Goal: Information Seeking & Learning: Learn about a topic

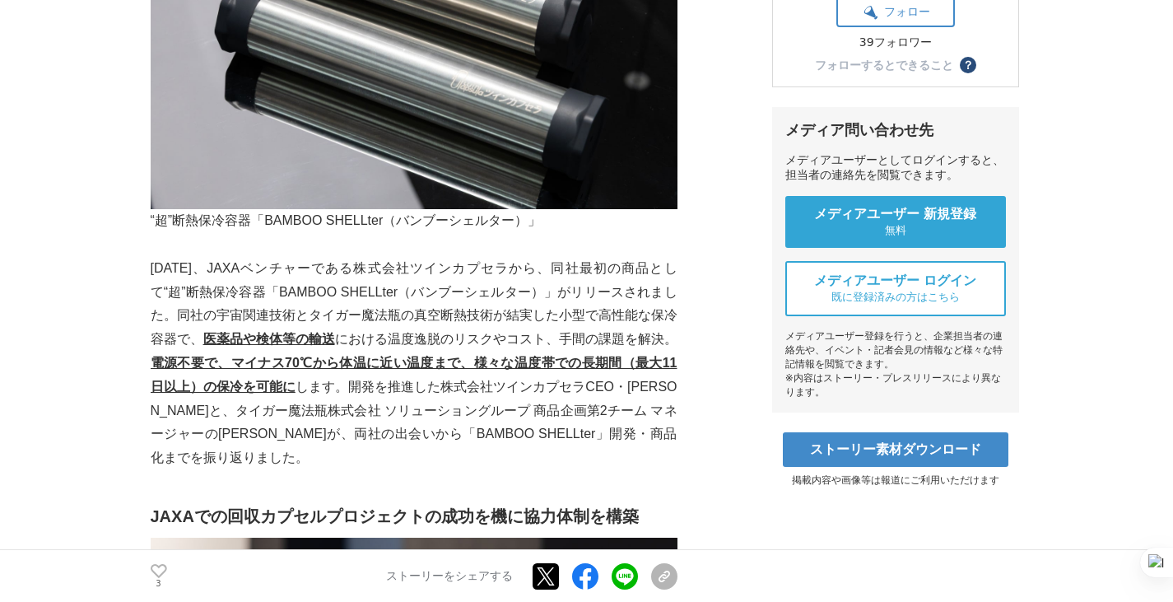
scroll to position [494, 0]
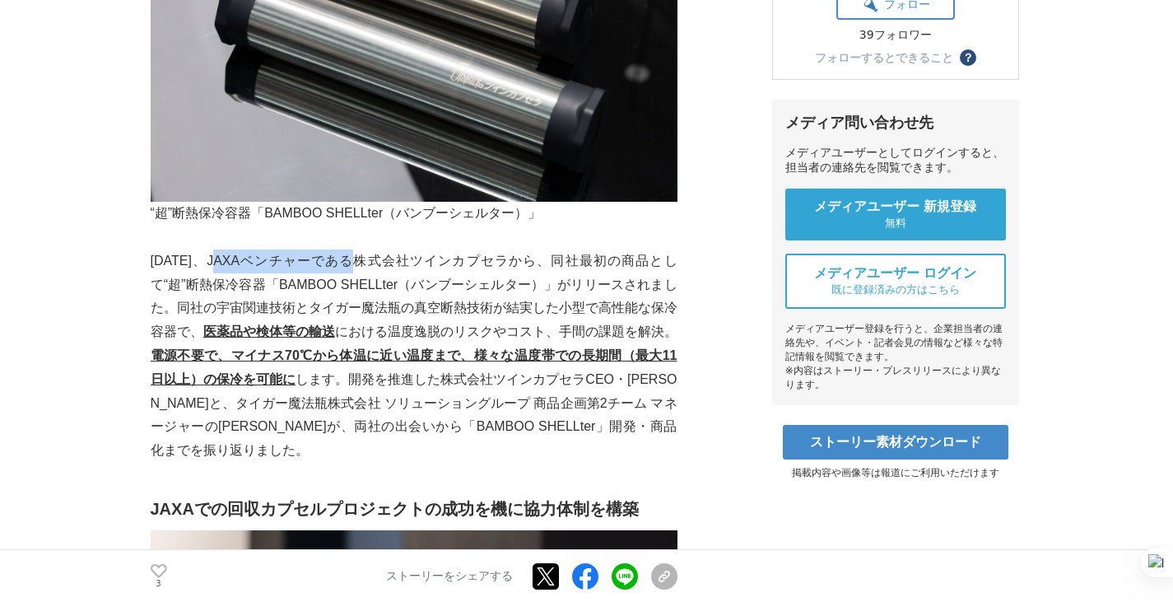
drag, startPoint x: 231, startPoint y: 229, endPoint x: 356, endPoint y: 229, distance: 125.1
click at [356, 249] on p "[DATE]、JAXAベンチャーである株式会社ツインカプセラから、同社最初の商品として“超”断熱保冷容器「BAMBOO SHELLter（バンブーシェルター）…" at bounding box center [414, 355] width 527 height 213
click at [372, 394] on p "[DATE]、JAXAベンチャーである株式会社ツインカプセラから、同社最初の商品として“超”断熱保冷容器「BAMBOO SHELLter（バンブーシェルター）…" at bounding box center [414, 355] width 527 height 213
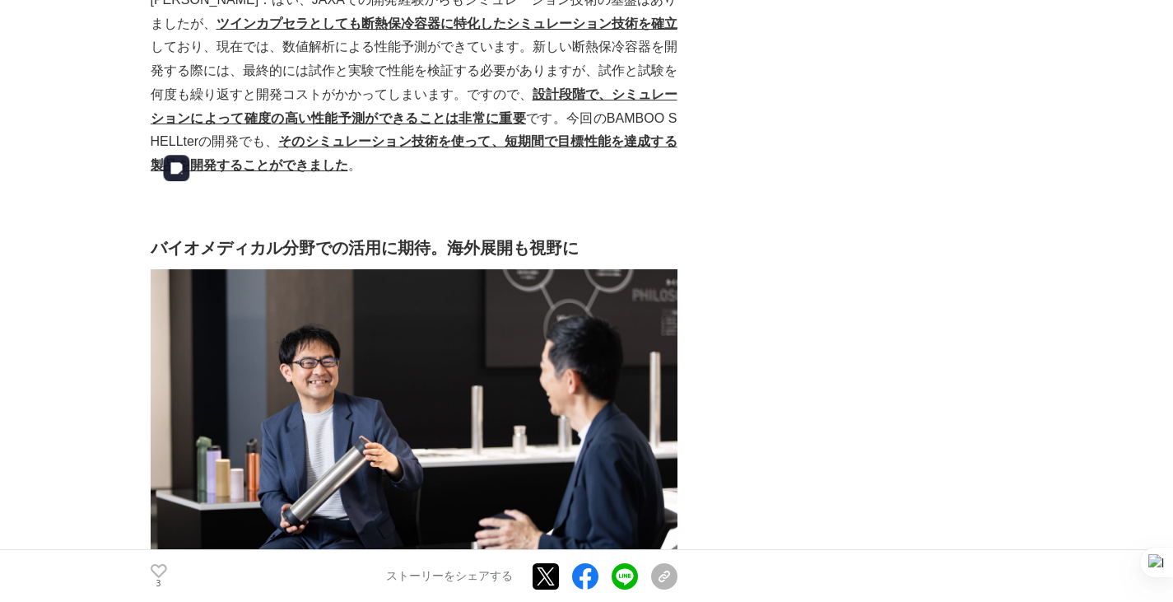
scroll to position [6994, 0]
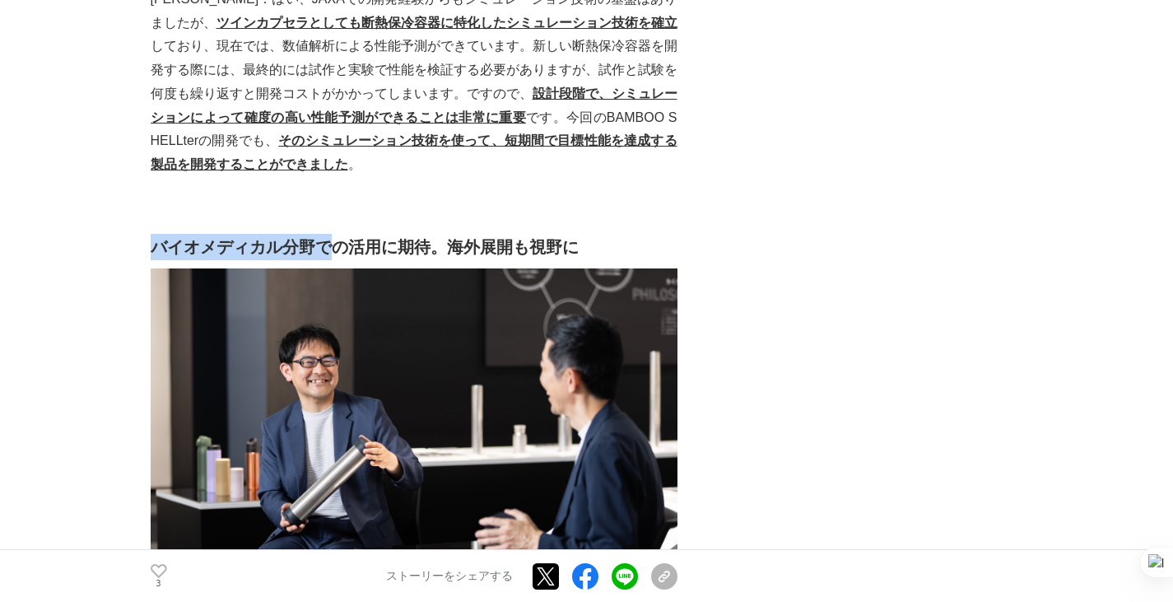
drag, startPoint x: 156, startPoint y: 120, endPoint x: 324, endPoint y: 110, distance: 168.2
click at [324, 234] on h2 "バイオメディカル分野での活用に期待。海外展開も視野に" at bounding box center [414, 247] width 527 height 26
copy h2 "バイオメディカル分野で"
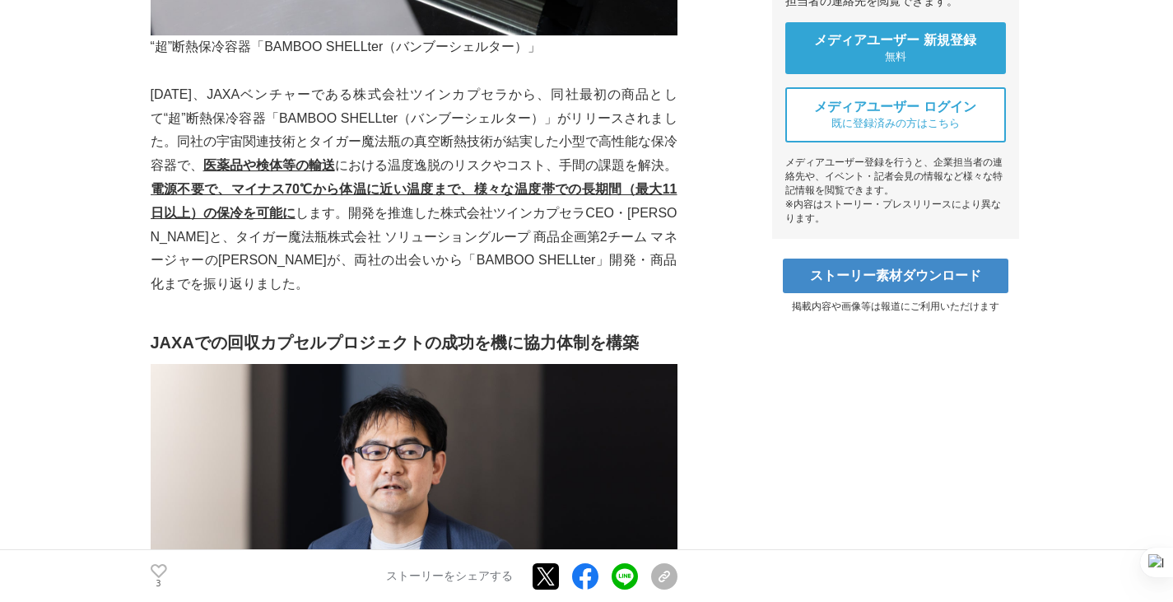
scroll to position [655, 0]
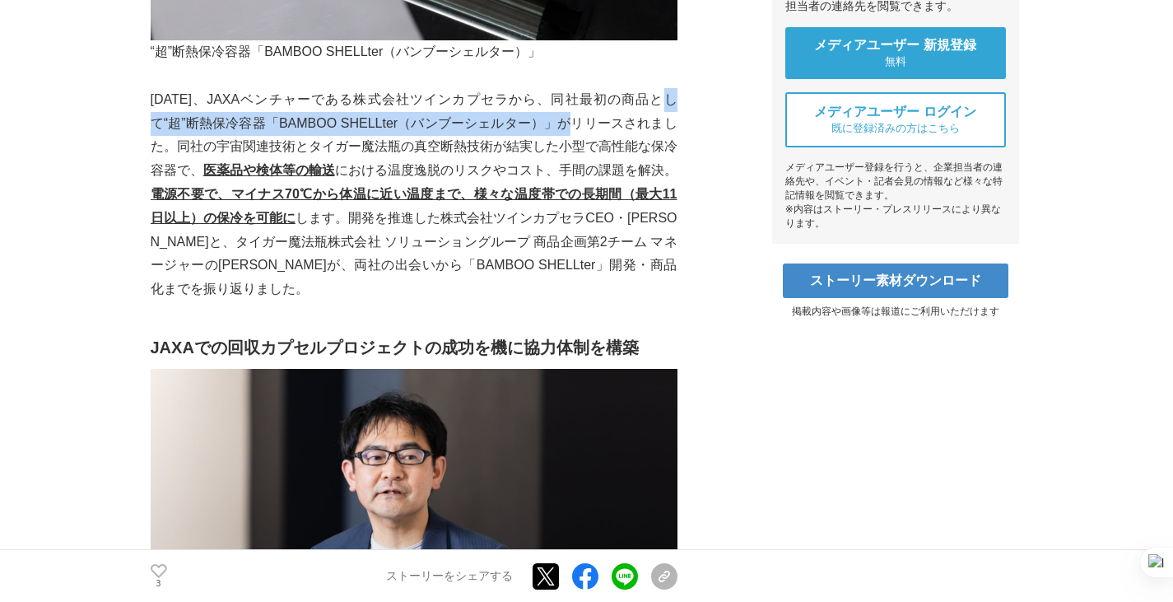
drag, startPoint x: 650, startPoint y: 67, endPoint x: 557, endPoint y: 95, distance: 97.4
click at [557, 95] on p "[DATE]、JAXAベンチャーである株式会社ツインカプセラから、同社最初の商品として“超”断熱保冷容器「BAMBOO SHELLter（バンブーシェルター）…" at bounding box center [414, 194] width 527 height 213
copy p "として“超”断熱保冷容器「BAMBOO SHELLter（バンブーシェルター）」"
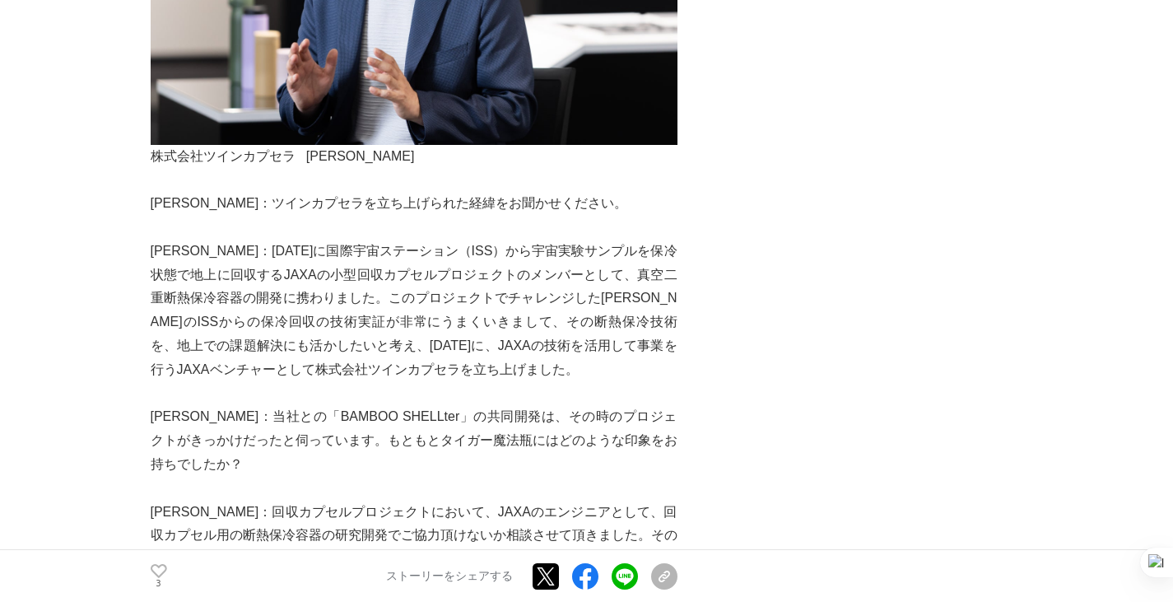
scroll to position [1231, 0]
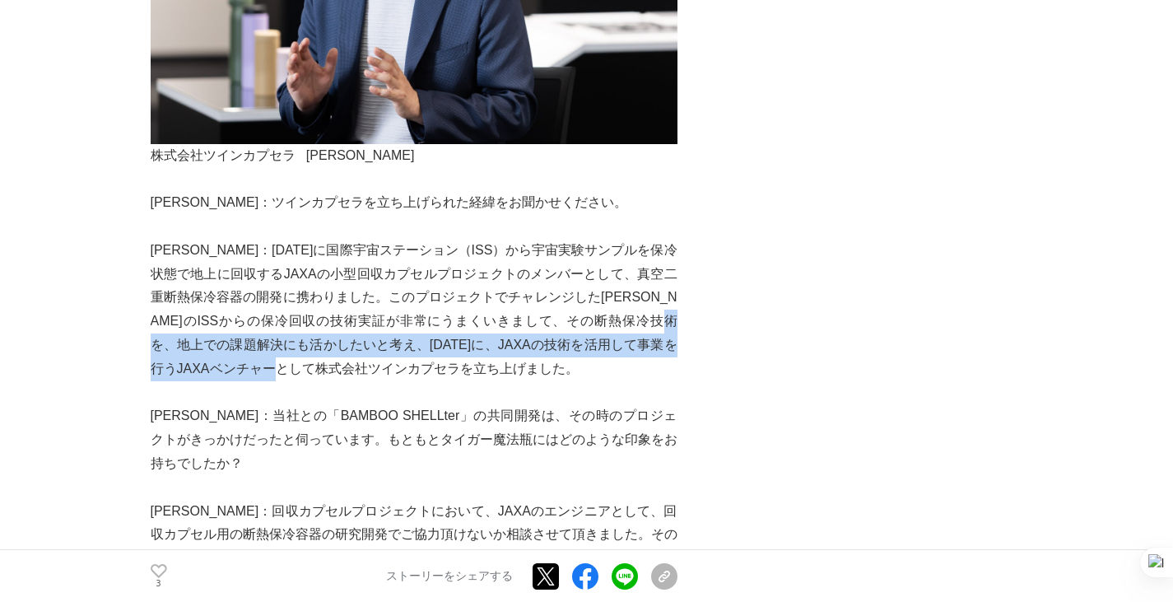
drag, startPoint x: 258, startPoint y: 310, endPoint x: 424, endPoint y: 348, distance: 170.5
click at [424, 348] on p "[PERSON_NAME]：[DATE]に国際宇宙ステーション（ISS）から宇宙実験サンプルを保冷状態で地上に回収するJAXAの小型回収カプセルプロジェクトの…" at bounding box center [414, 310] width 527 height 142
copy p "[DATE]に、JAXAの技術を活用して事業を行うJAXAベンチャーとして株式会社ツインカプセラを立ち上げました。"
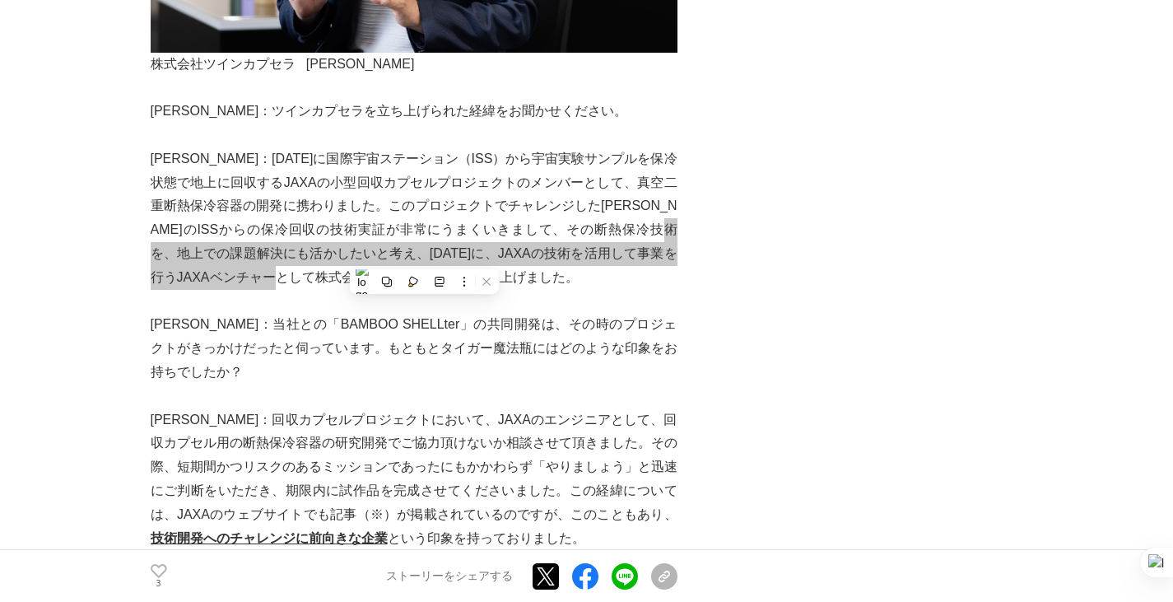
scroll to position [1396, 0]
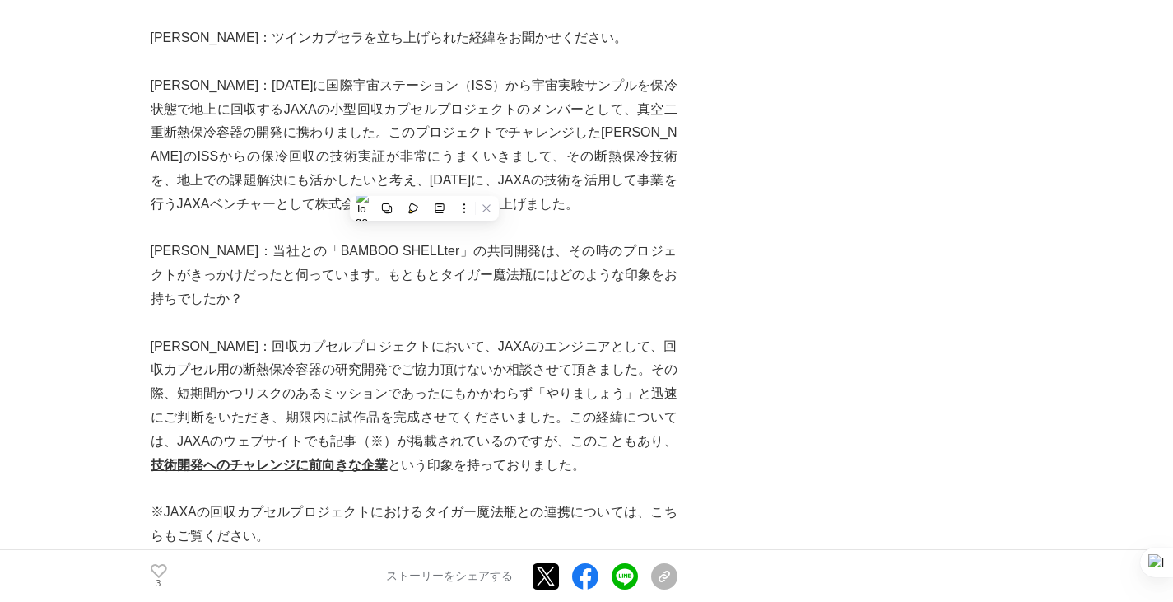
click at [289, 335] on p "[PERSON_NAME]：回収カプセルプロジェクトにおいて、JAXAのエンジニアとして、回収カプセル用の断熱保冷容器の研究開発でご協力頂けないか相談させて頂…" at bounding box center [414, 406] width 527 height 142
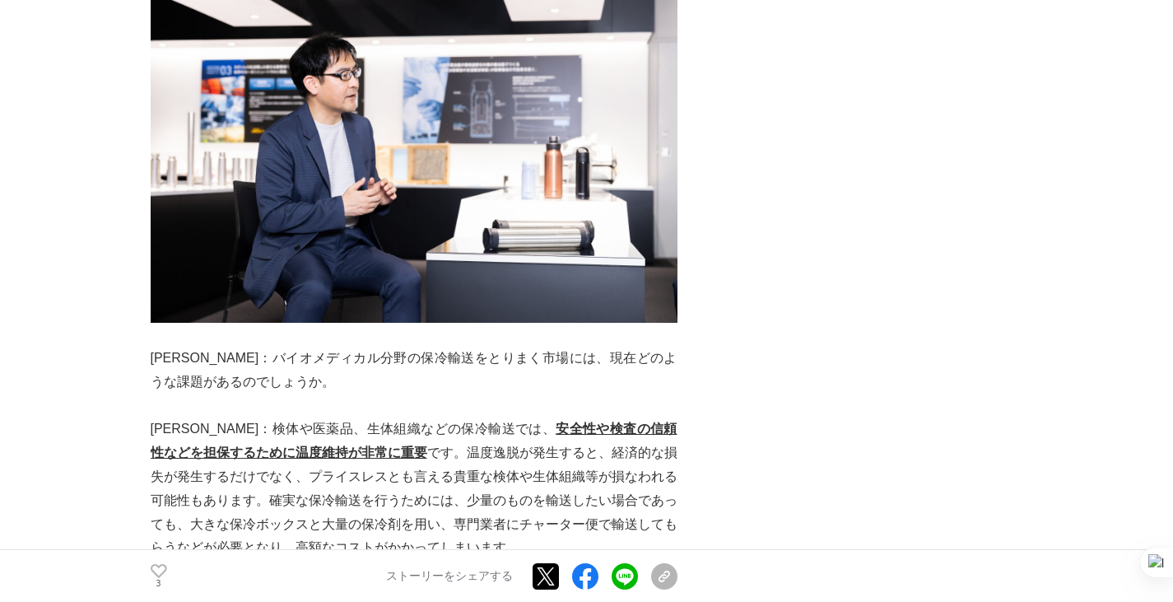
scroll to position [3043, 0]
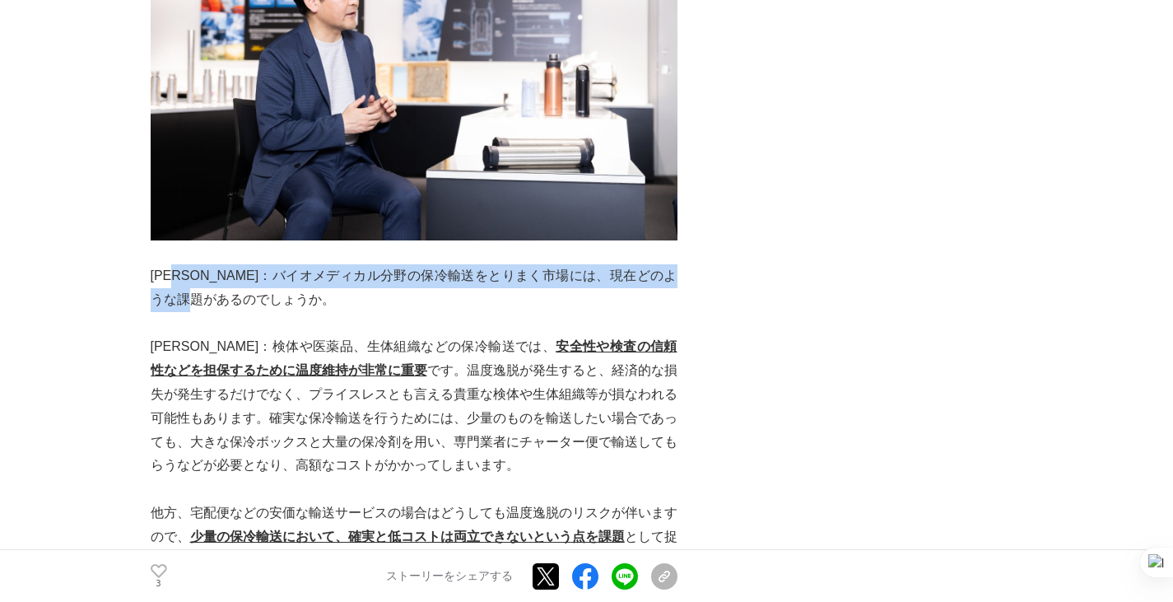
drag, startPoint x: 194, startPoint y: 221, endPoint x: 406, endPoint y: 237, distance: 212.1
click at [406, 264] on p "[PERSON_NAME]：バイオメディカル分野の保冷輸送をとりまく市場には、現在どのような課題があるのでしょうか。" at bounding box center [414, 288] width 527 height 48
copy p "バイオメディカル分野の保冷輸送をとりまく市場には、現在どのような課題があるのでしょうか。"
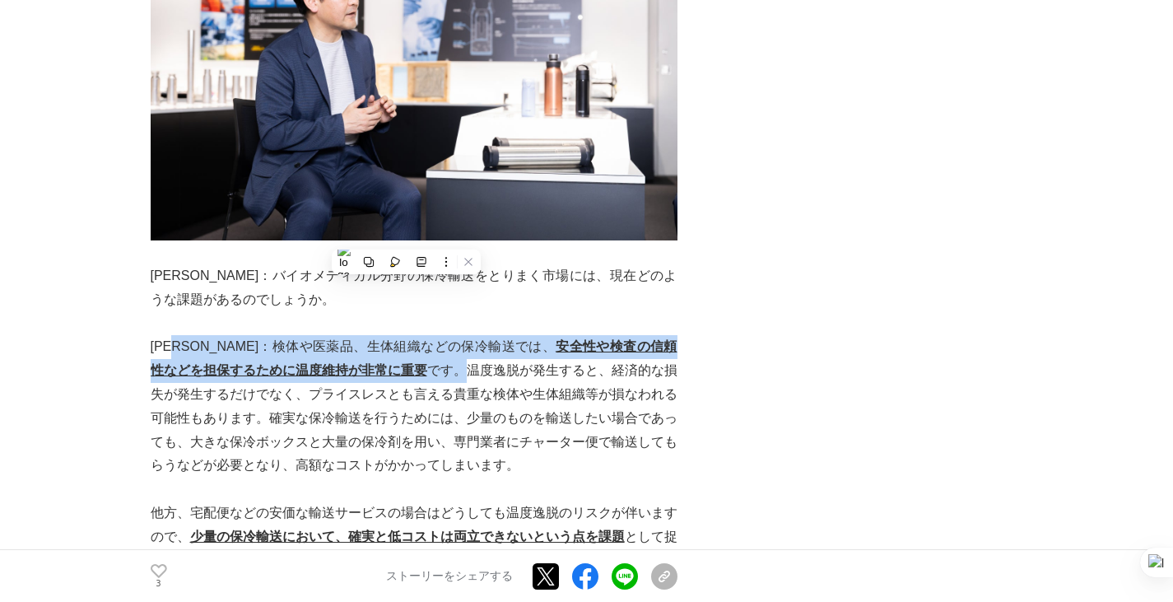
drag, startPoint x: 189, startPoint y: 294, endPoint x: 371, endPoint y: 314, distance: 183.8
click at [371, 335] on p "[PERSON_NAME]：検体や医薬品、生体組織などの保冷輸送では、 安全性や検査の信頼性などを担保するために温度維持が非常に重要 です。温度逸脱が発生する…" at bounding box center [414, 406] width 527 height 142
copy p "検体や医薬品、生体組織などの保冷輸送では、 安全性や検査の信頼性などを担保するために温度維持が非常に重要 です。"
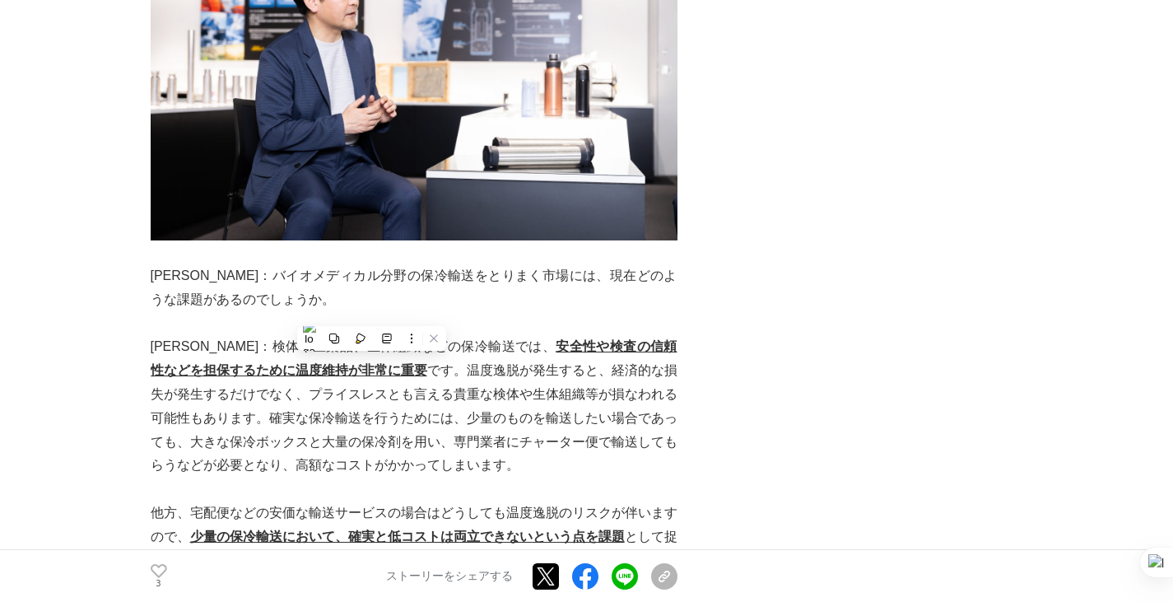
click at [636, 401] on p "[PERSON_NAME]：検体や医薬品、生体組織などの保冷輸送では、 安全性や検査の信頼性などを担保するために温度維持が非常に重要 です。温度逸脱が発生する…" at bounding box center [414, 406] width 527 height 142
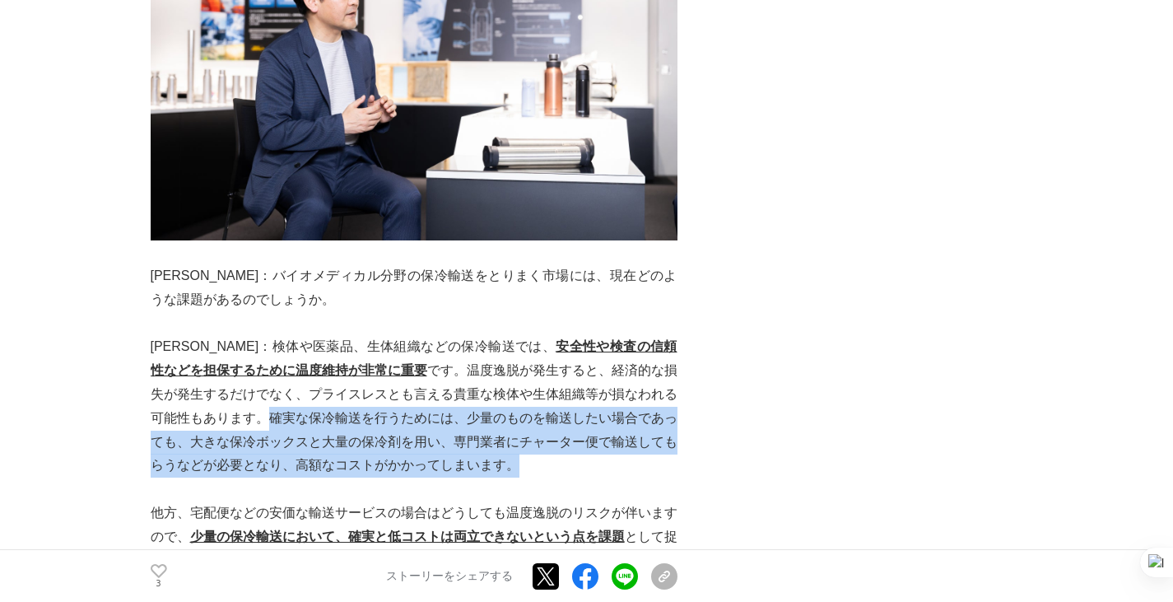
drag, startPoint x: 176, startPoint y: 363, endPoint x: 463, endPoint y: 418, distance: 291.7
click at [463, 418] on p "[PERSON_NAME]：検体や医薬品、生体組織などの保冷輸送では、 安全性や検査の信頼性などを担保するために温度維持が非常に重要 です。温度逸脱が発生する…" at bounding box center [414, 406] width 527 height 142
copy p "確実な保冷輸送を行うためには、少量のものを輸送したい場合であっても、大きな保冷ボックスと大量の保冷剤を用い、専門業者にチャーター便で輸送してもらうなどが必要と…"
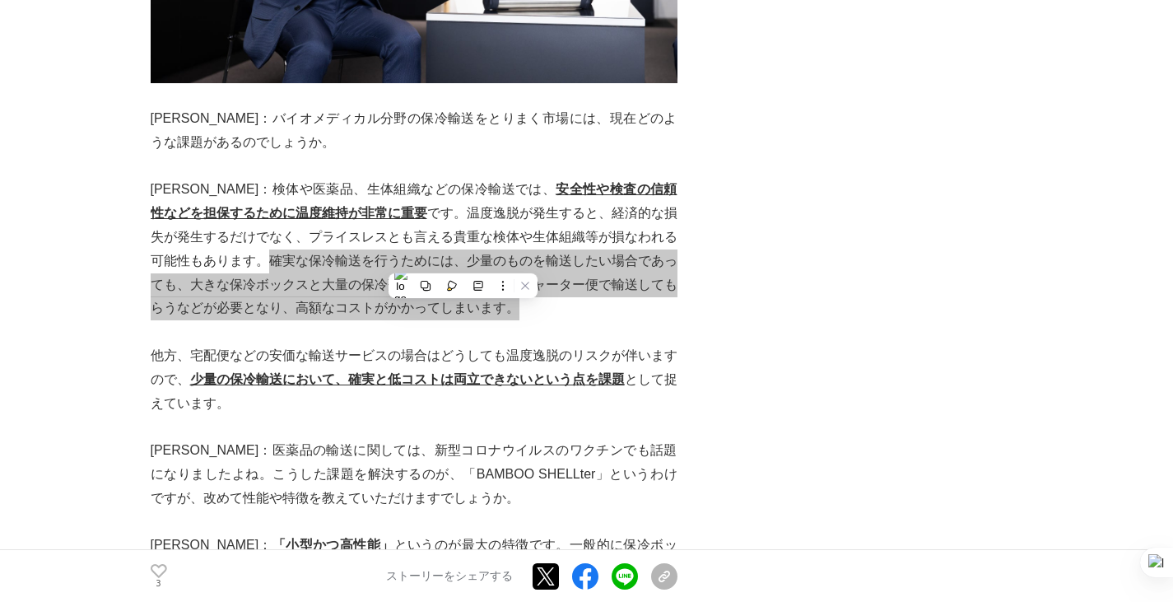
scroll to position [3207, 0]
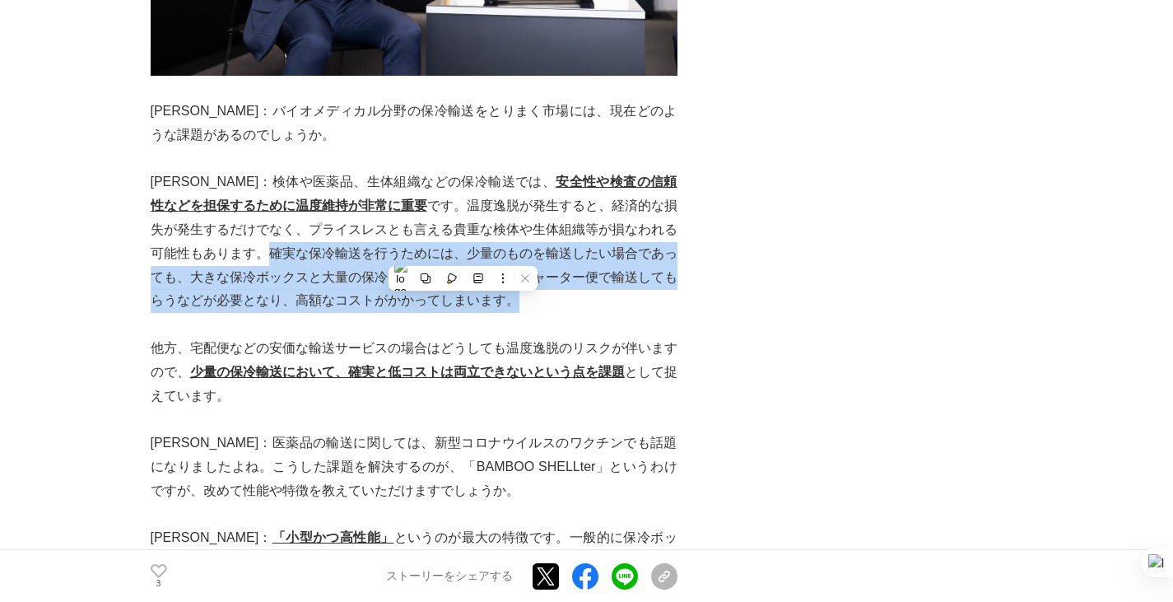
click at [300, 407] on p at bounding box center [414, 419] width 527 height 24
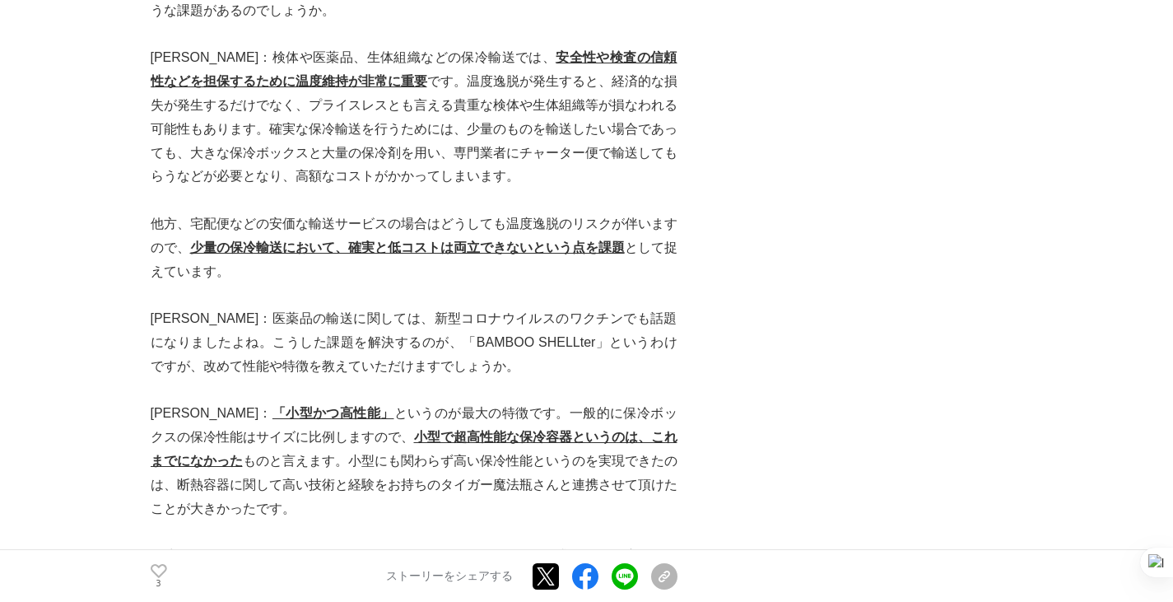
scroll to position [3372, 0]
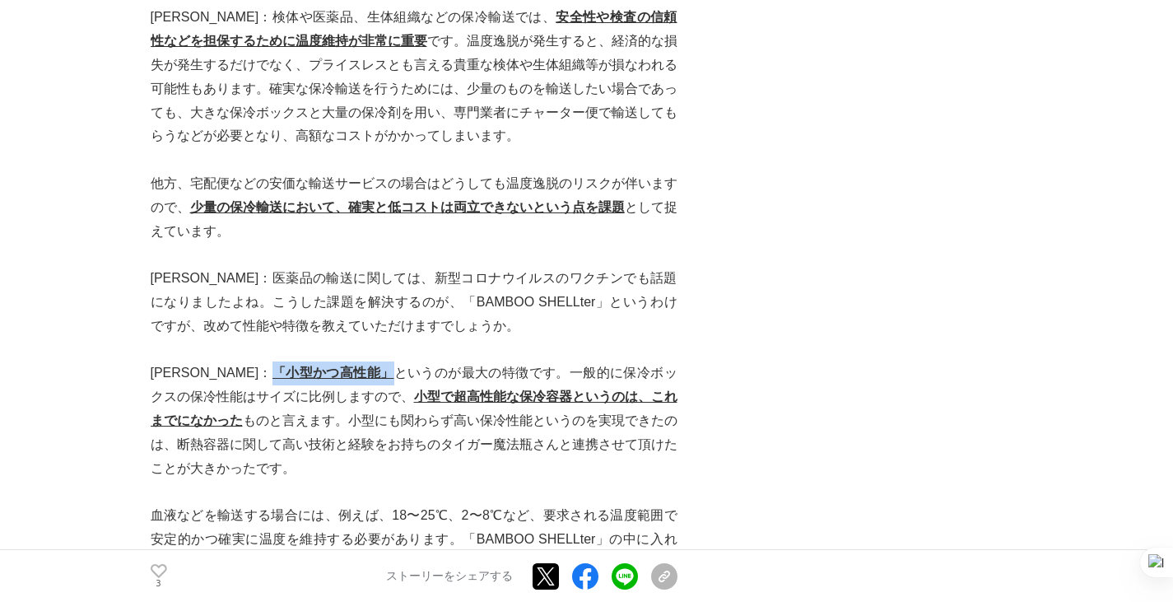
drag, startPoint x: 189, startPoint y: 318, endPoint x: 307, endPoint y: 326, distance: 118.0
click at [306, 361] on p "[PERSON_NAME]： 「小型かつ高性能」 というのが最大の特徴です。一般的に保冷ボックスの保冷性能はサイズに比例しますので、 小型で超高性能な保冷容器…" at bounding box center [414, 420] width 527 height 119
copy u "「小型かつ高性能」"
click at [457, 417] on p "[PERSON_NAME]： 「小型かつ高性能」 というのが最大の特徴です。一般的に保冷ボックスの保冷性能はサイズに比例しますので、 小型で超高性能な保冷容器…" at bounding box center [414, 420] width 527 height 119
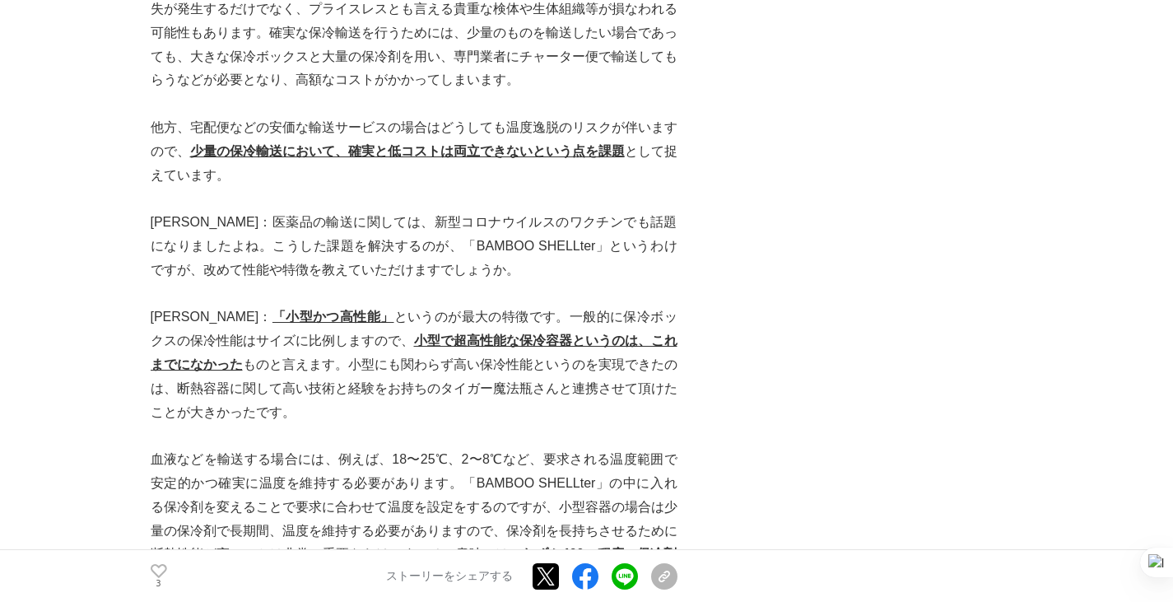
scroll to position [3454, 0]
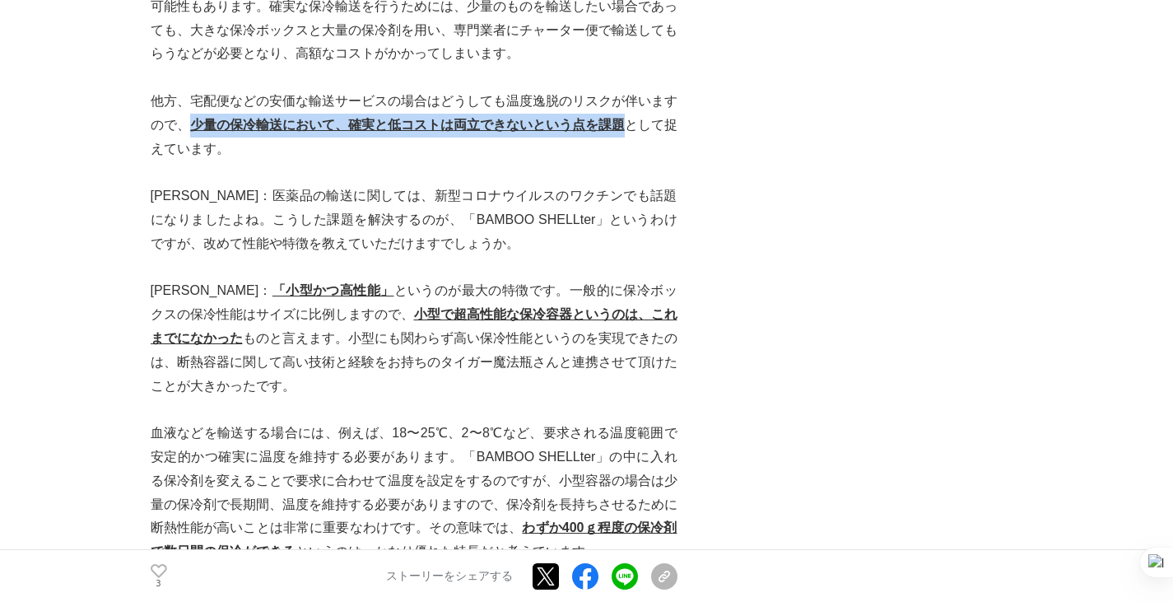
drag, startPoint x: 193, startPoint y: 71, endPoint x: 626, endPoint y: 74, distance: 433.8
click at [626, 90] on p "他方、宅配便などの安価な輸送サービスの場合はどうしても温度逸脱のリスクが伴いますので、 少量の保冷輸送において、確実と低コストは両立できないという点を課題 と…" at bounding box center [414, 125] width 527 height 71
copy u "少量の保冷輸送において、確実と低コストは両立できないという点を課題"
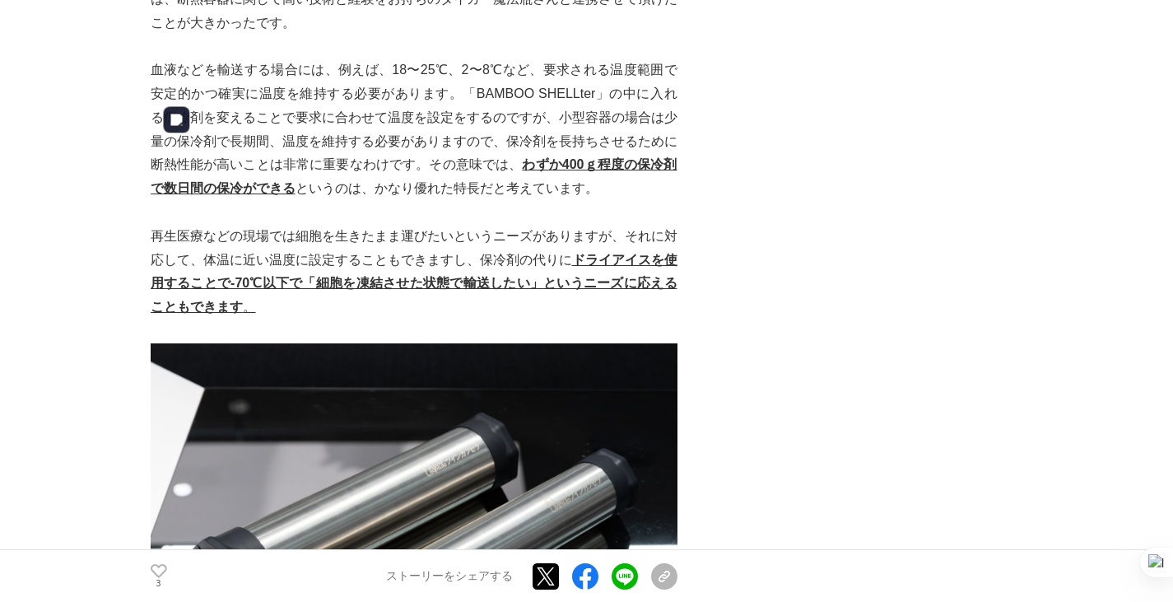
scroll to position [3783, 0]
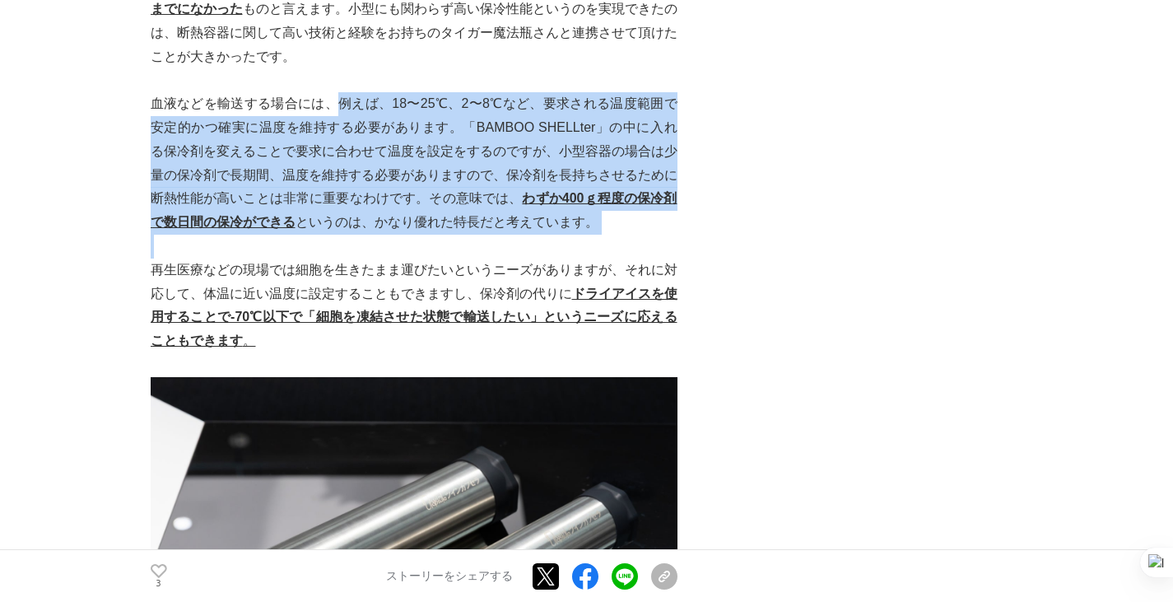
drag, startPoint x: 338, startPoint y: 49, endPoint x: 594, endPoint y: 184, distance: 290.2
copy p "例えば、18〜25℃、2〜8℃など、要求される温度範囲で安定的かつ確実に温度を維持する必要があります。「BAMBOO SHELLter」の中に入れる保冷剤を変…"
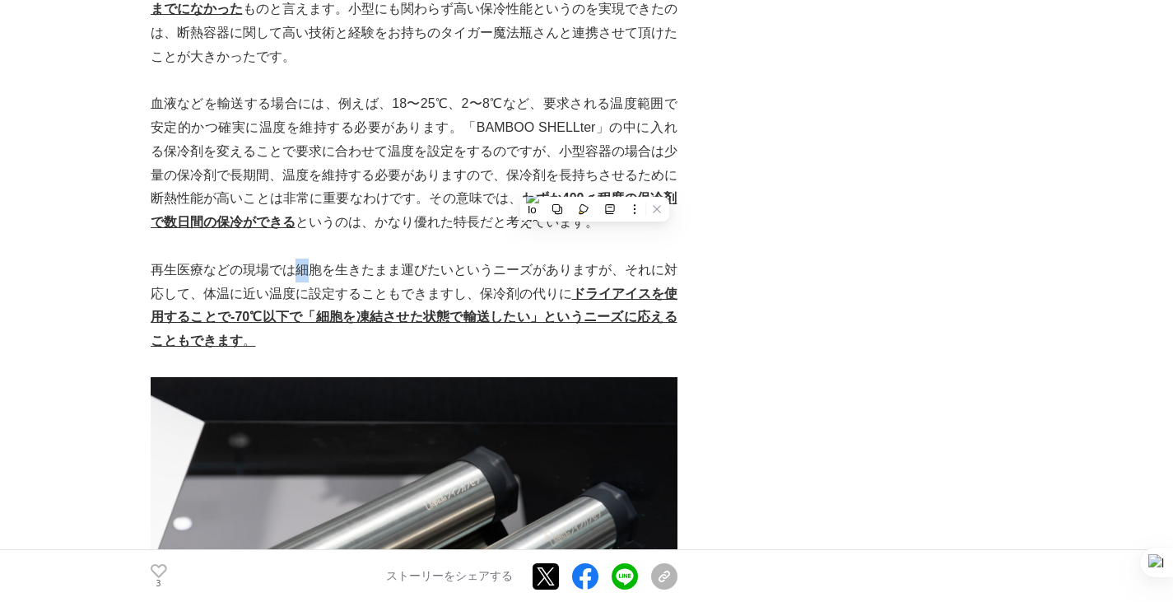
drag, startPoint x: 294, startPoint y: 215, endPoint x: 304, endPoint y: 221, distance: 11.9
click at [304, 258] on p "再生医療などの現場では細胞を生きたまま運びたいというニーズがありますが、それに対応して、体温に近い温度に設定することもできますし、保冷剤の代りに ドライアイス…" at bounding box center [414, 305] width 527 height 95
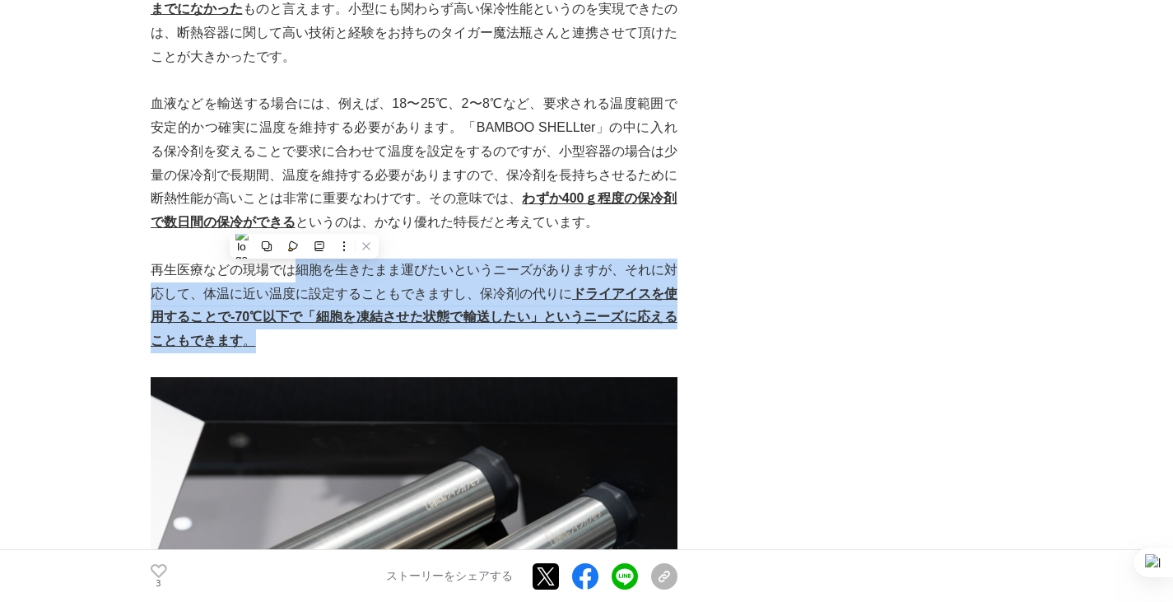
click at [451, 282] on p "再生医療などの現場では細胞を生きたまま運びたいというニーズがありますが、それに対応して、体温に近い温度に設定することもできますし、保冷剤の代りに ドライアイス…" at bounding box center [414, 305] width 527 height 95
copy p "細胞を生きたまま運びたいというニーズがありますが、それに対応して、体温に近い温度に設定することもできますし、保冷剤の代りに ドライアイスを使用することで-70…"
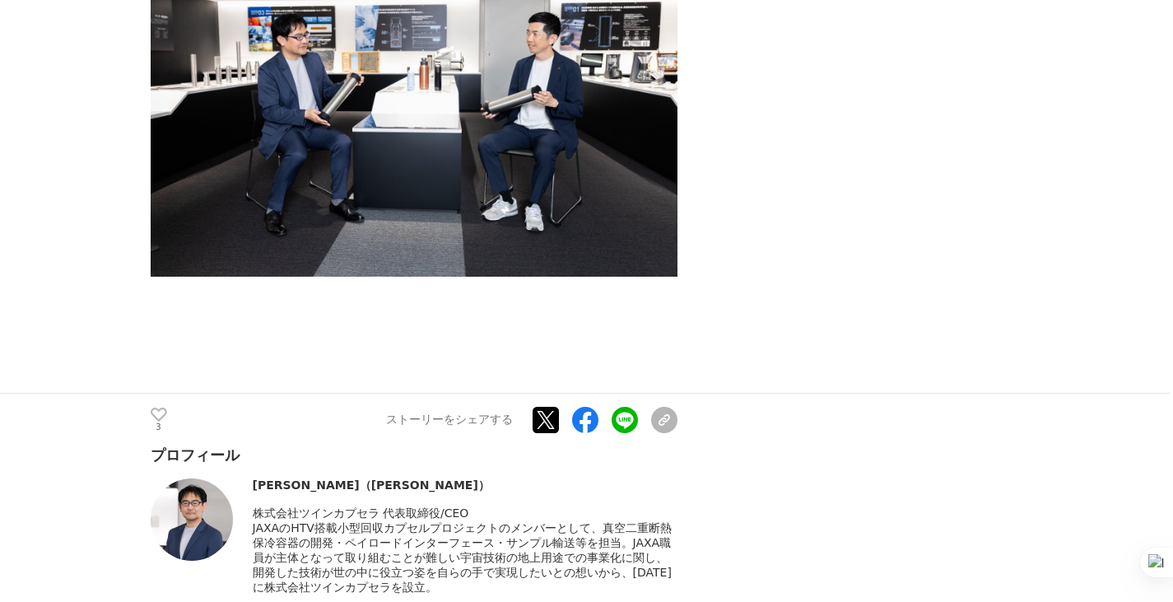
scroll to position [8887, 0]
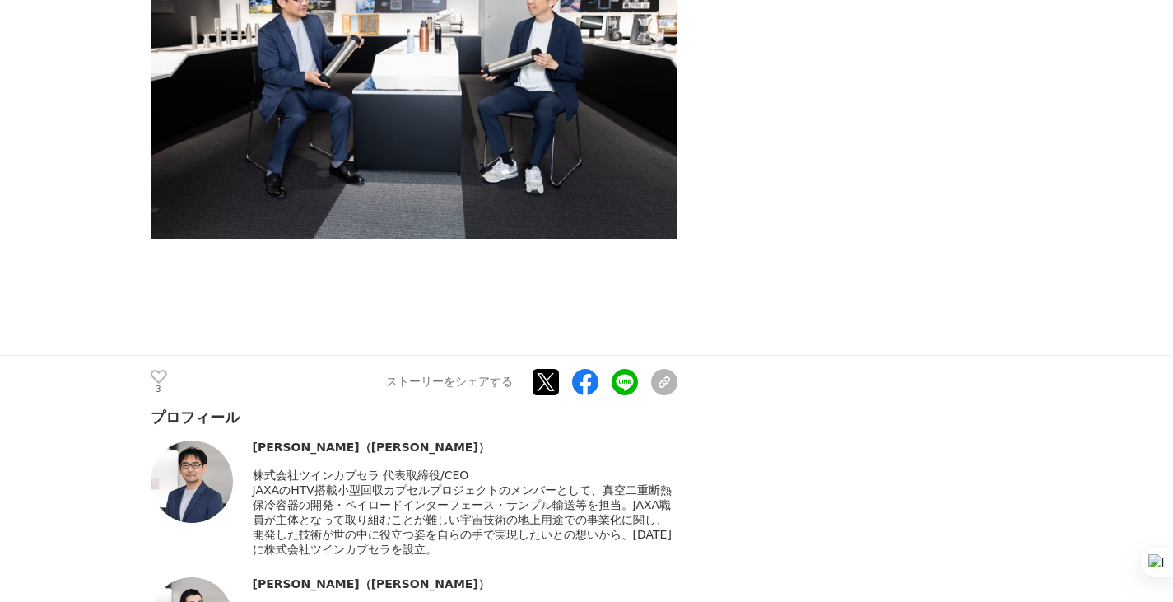
drag, startPoint x: 254, startPoint y: 287, endPoint x: 496, endPoint y: 286, distance: 242.0
click at [496, 468] on div "株式会社ツインカプセラ 代表取締役/CEO" at bounding box center [465, 475] width 425 height 15
drag, startPoint x: 254, startPoint y: 253, endPoint x: 468, endPoint y: 260, distance: 214.2
click at [471, 440] on div "[PERSON_NAME]（[PERSON_NAME]）" at bounding box center [465, 447] width 425 height 15
drag, startPoint x: 251, startPoint y: 303, endPoint x: 469, endPoint y: 372, distance: 228.8
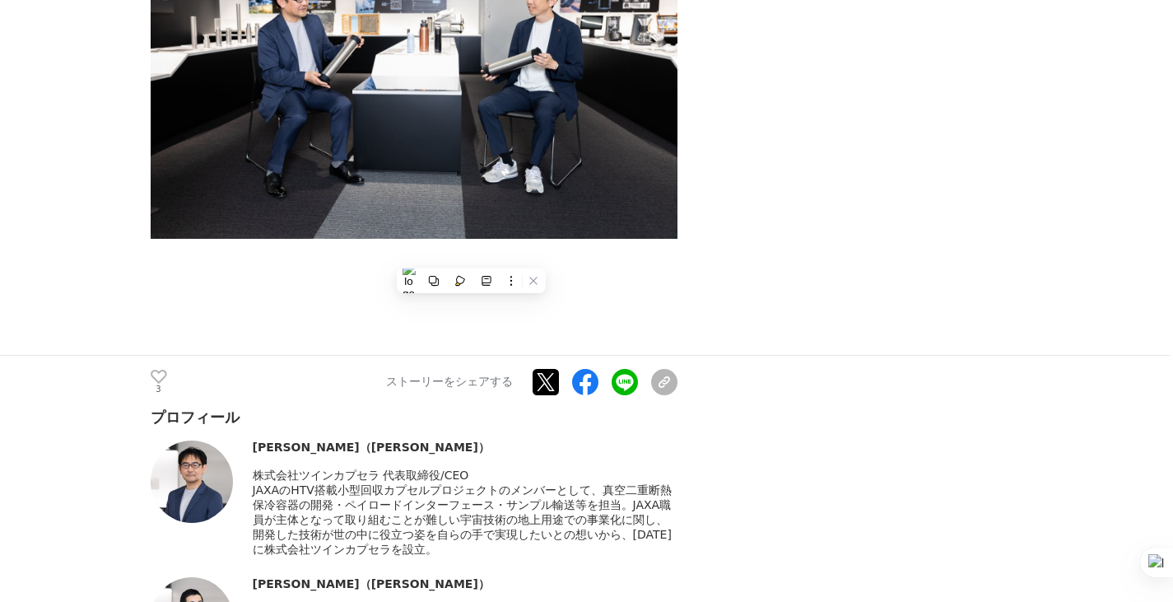
click at [469, 440] on div "[PERSON_NAME]（[PERSON_NAME]） 株式会社ツインカプセラ 代表取締役/CEO" at bounding box center [414, 498] width 527 height 117
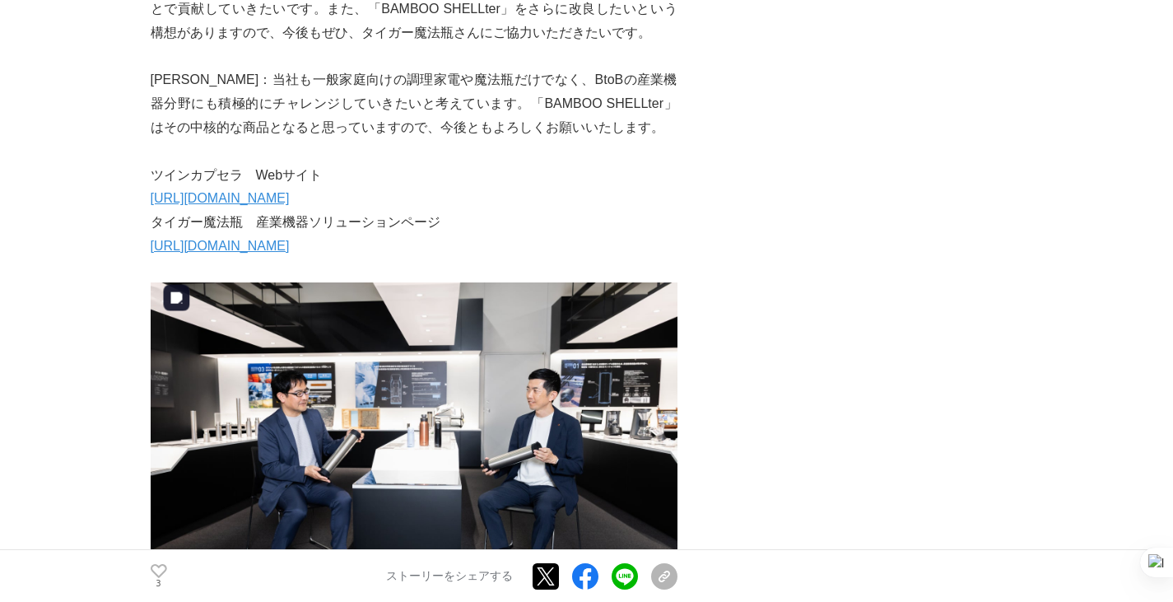
scroll to position [8476, 0]
